Goal: Answer question/provide support

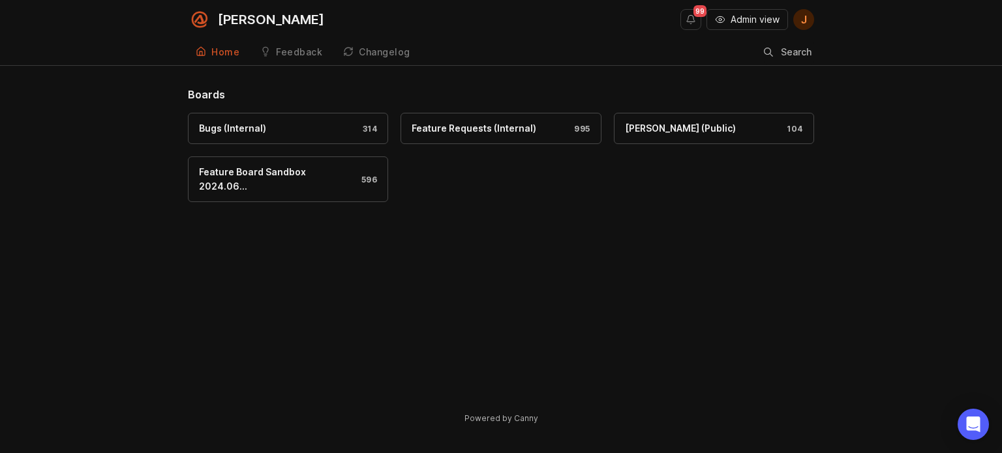
click at [728, 20] on button "Admin view" at bounding box center [747, 19] width 82 height 21
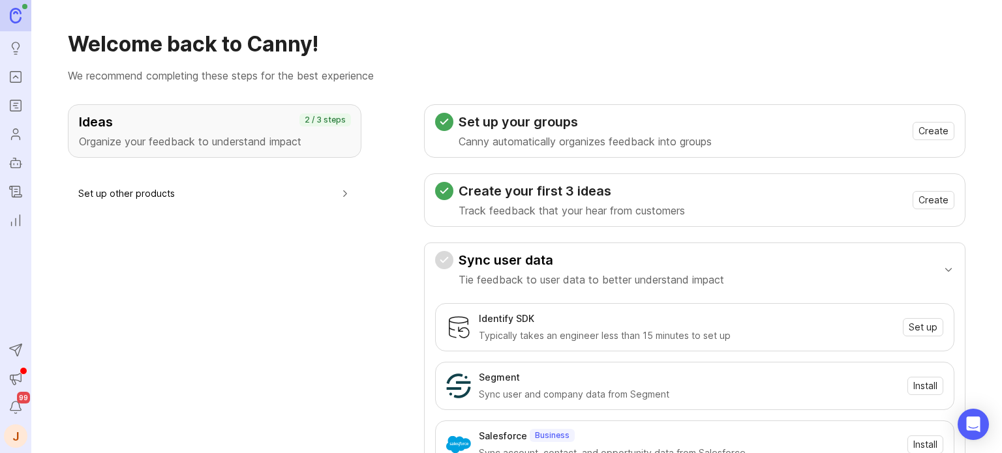
click at [13, 82] on icon "Portal" at bounding box center [15, 77] width 14 height 16
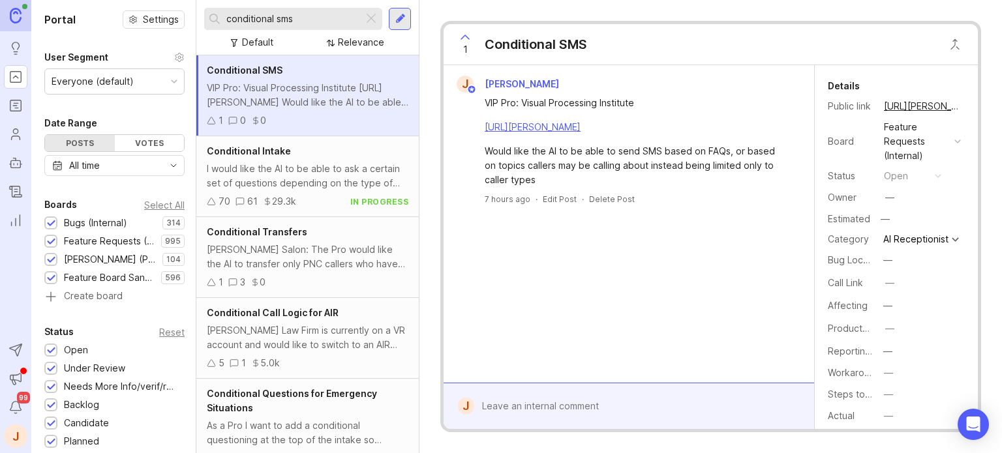
click at [370, 16] on div at bounding box center [371, 18] width 16 height 17
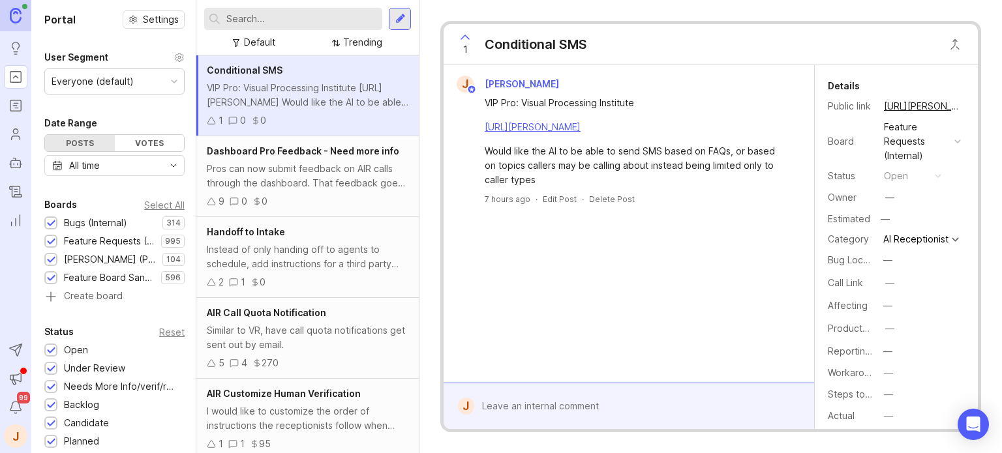
click at [303, 17] on input "text" at bounding box center [301, 19] width 151 height 14
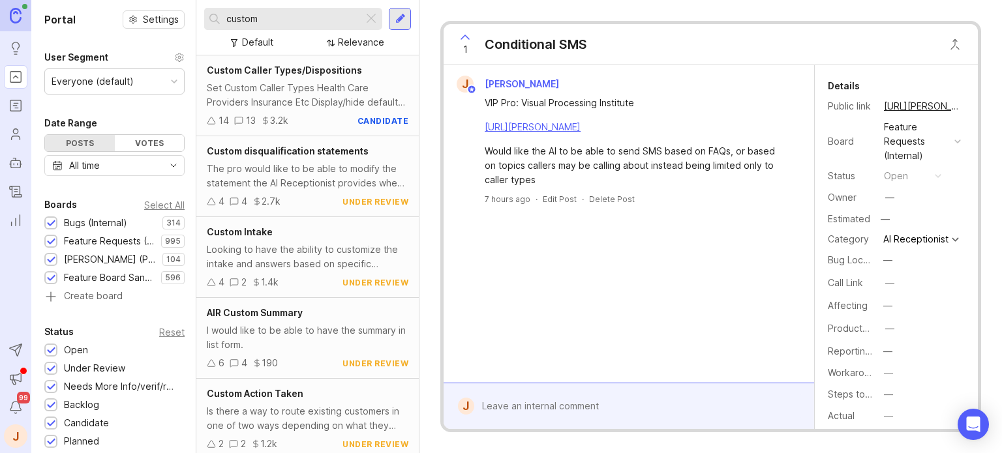
type input "custom"
click at [319, 80] on div "Custom Caller Types/Dispositions Set Custom Caller Types Health Care Providers …" at bounding box center [307, 95] width 222 height 81
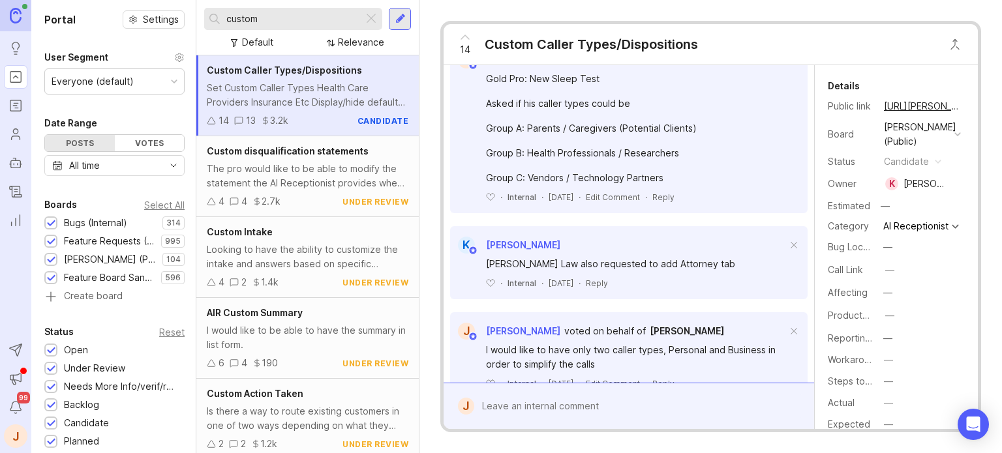
scroll to position [261, 0]
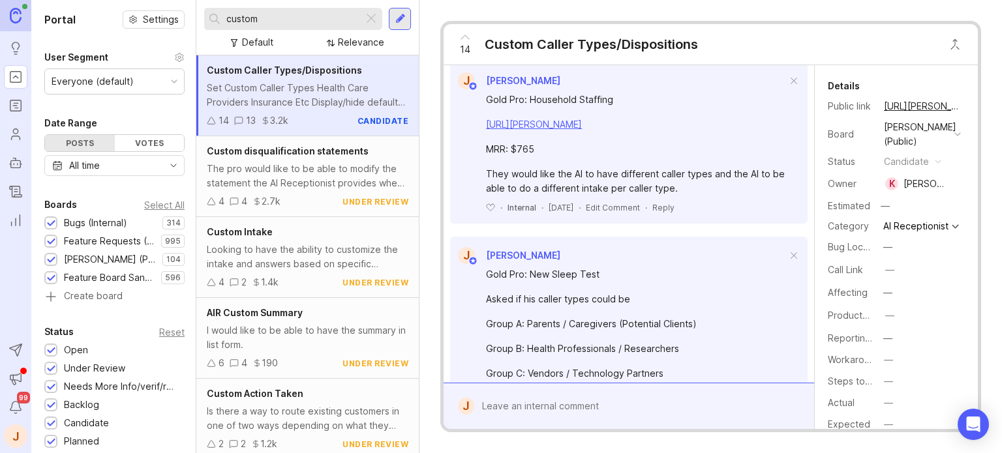
click at [523, 406] on div at bounding box center [638, 406] width 328 height 25
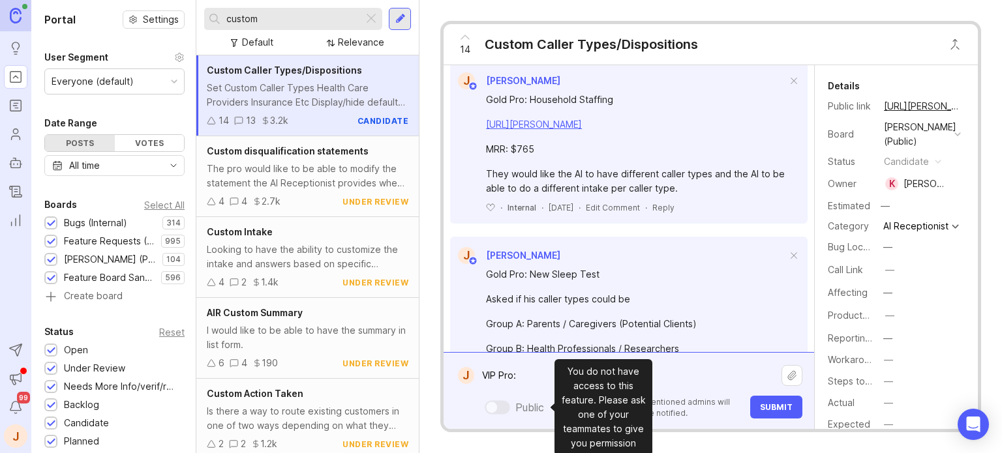
paste textarea "[URL][PERSON_NAME]"
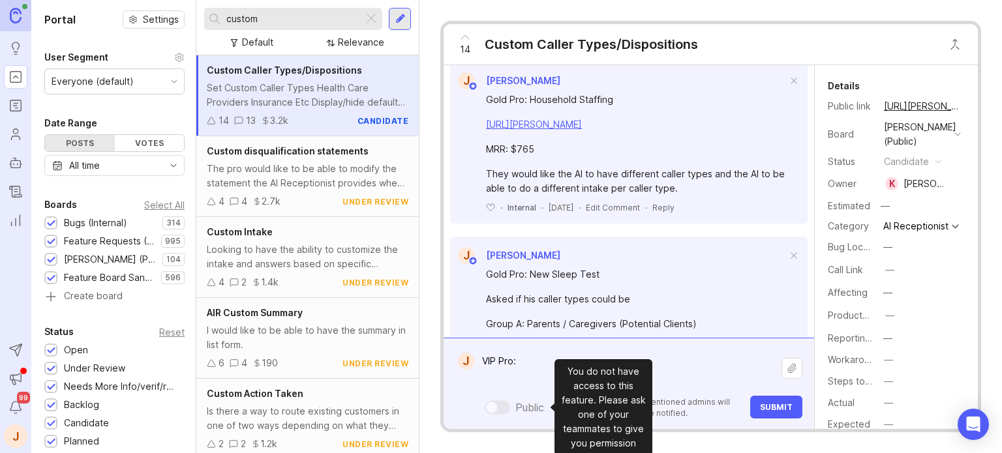
paste textarea "[URL][PERSON_NAME]"
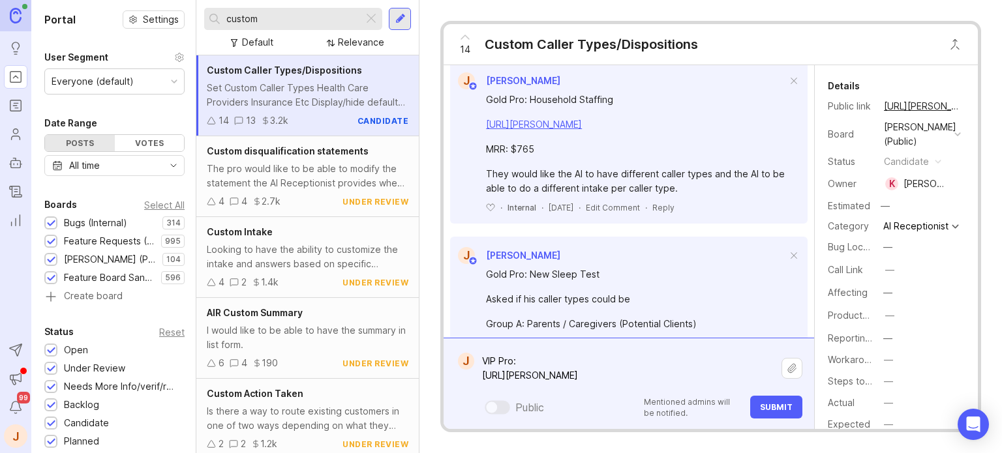
click at [562, 357] on textarea "VIP Pro: [URL][PERSON_NAME]" at bounding box center [627, 368] width 307 height 39
paste textarea "KnoxVegas Elite Kustoms"
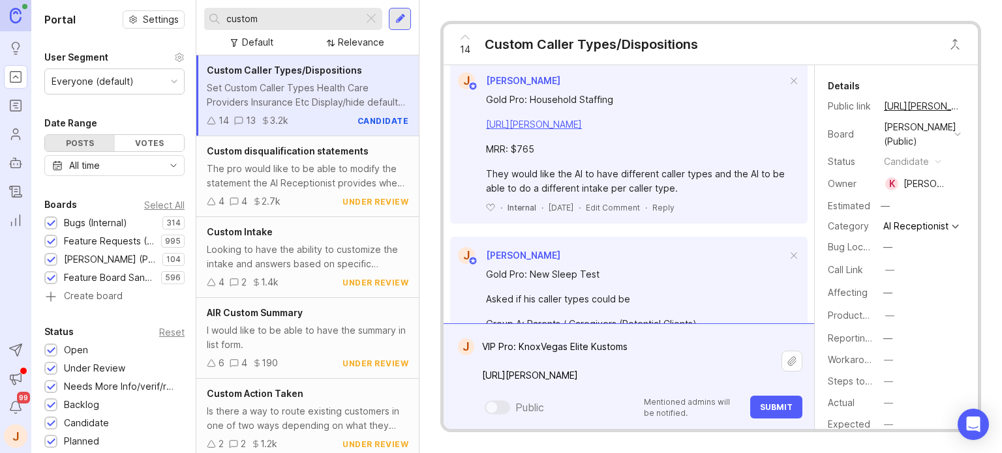
click at [699, 381] on textarea "VIP Pro: KnoxVegas Elite Kustoms [URL][PERSON_NAME]" at bounding box center [627, 361] width 307 height 53
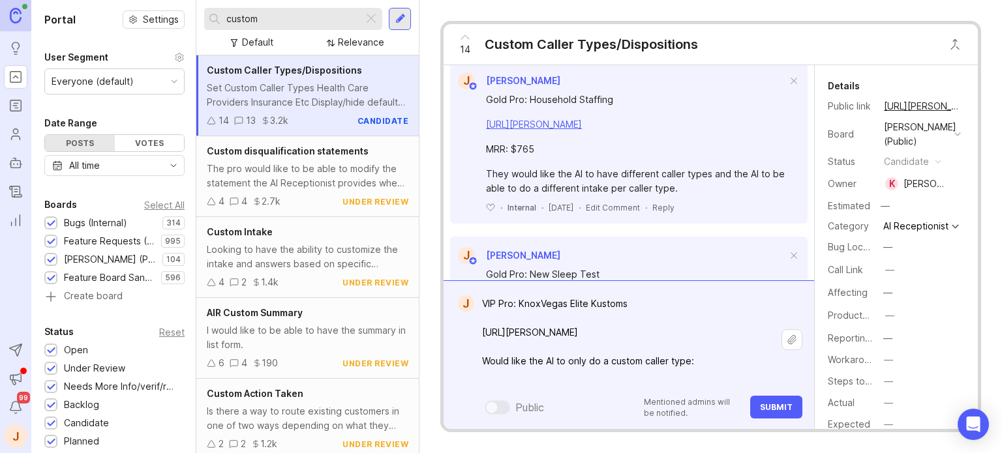
click at [513, 393] on div "VIP Pro: KnoxVegas Elite Kustoms [URL][PERSON_NAME] Would like the AI to only d…" at bounding box center [638, 355] width 328 height 127
click at [527, 384] on textarea "VIP Pro: KnoxVegas Elite Kustoms [URL][PERSON_NAME] Would like the AI to only d…" at bounding box center [627, 340] width 307 height 97
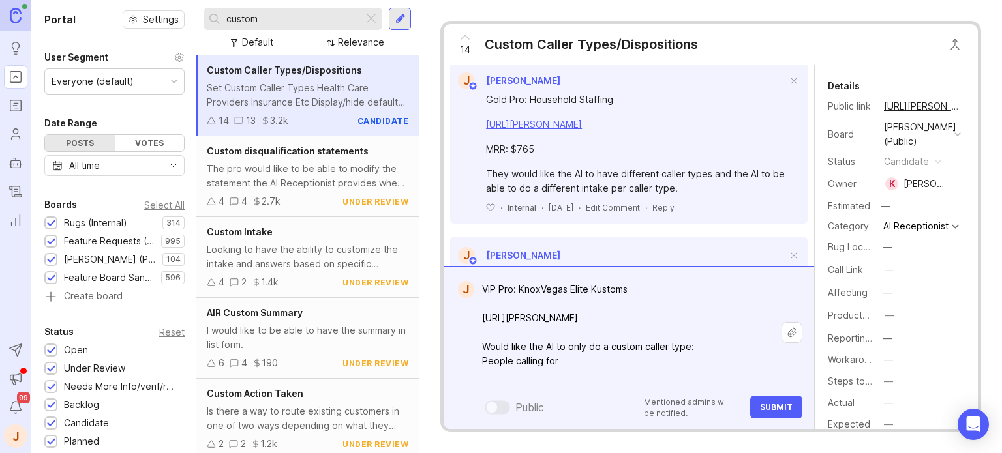
paste textarea "window tinting services paint protection film custom vinyl wraps"
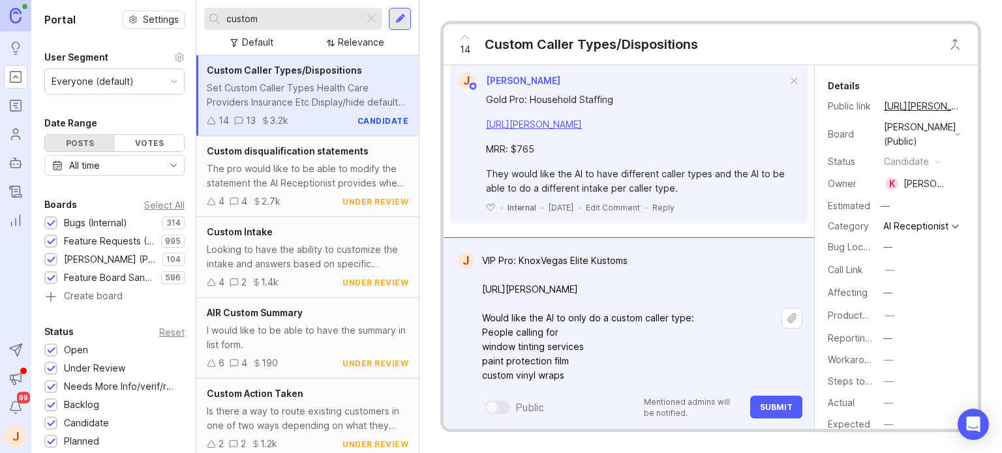
click at [484, 344] on textarea "VIP Pro: KnoxVegas Elite Kustoms [URL][PERSON_NAME] Would like the AI to only d…" at bounding box center [627, 318] width 307 height 140
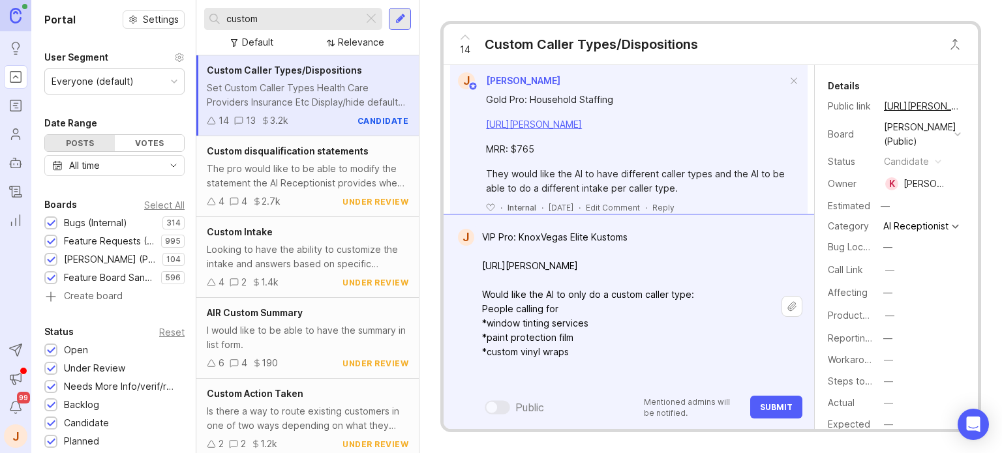
scroll to position [5, 0]
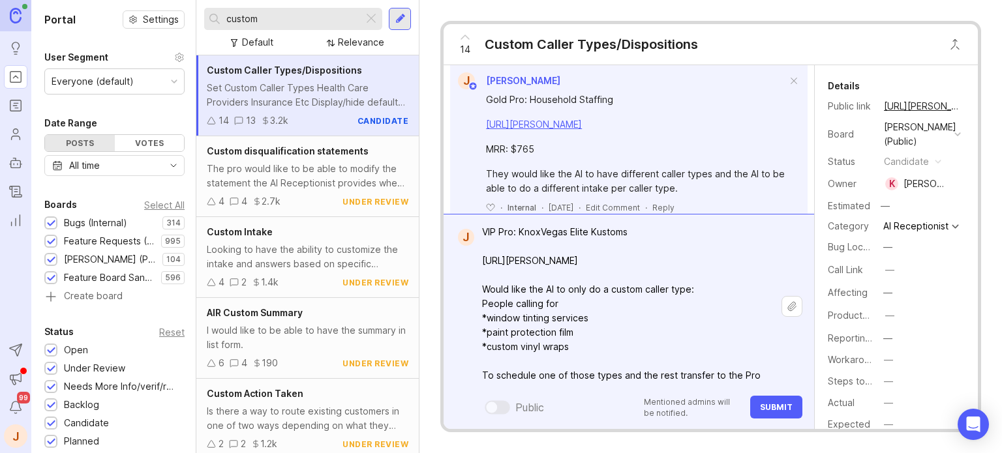
type textarea "VIP Pro: KnoxVegas Elite Kustoms [URL][PERSON_NAME] Would like the AI to only d…"
click at [762, 409] on span "Submit" at bounding box center [776, 407] width 33 height 10
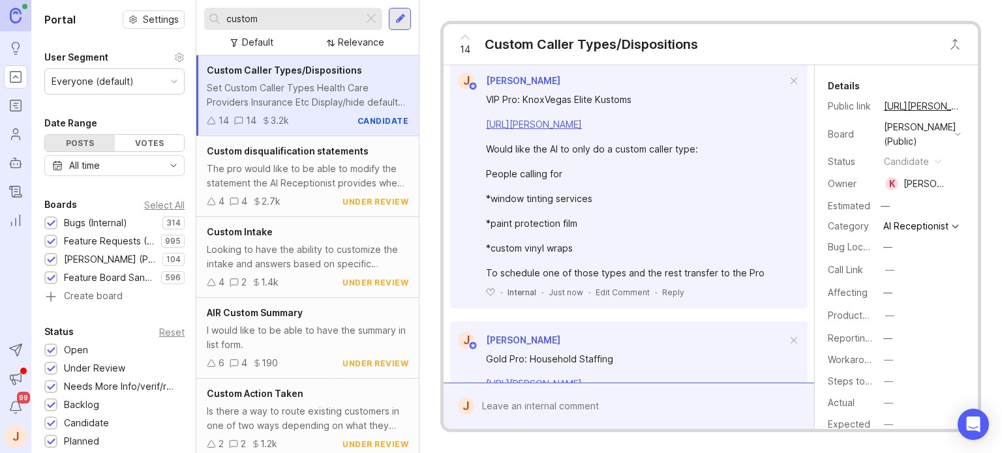
scroll to position [0, 0]
